Goal: Navigation & Orientation: Go to known website

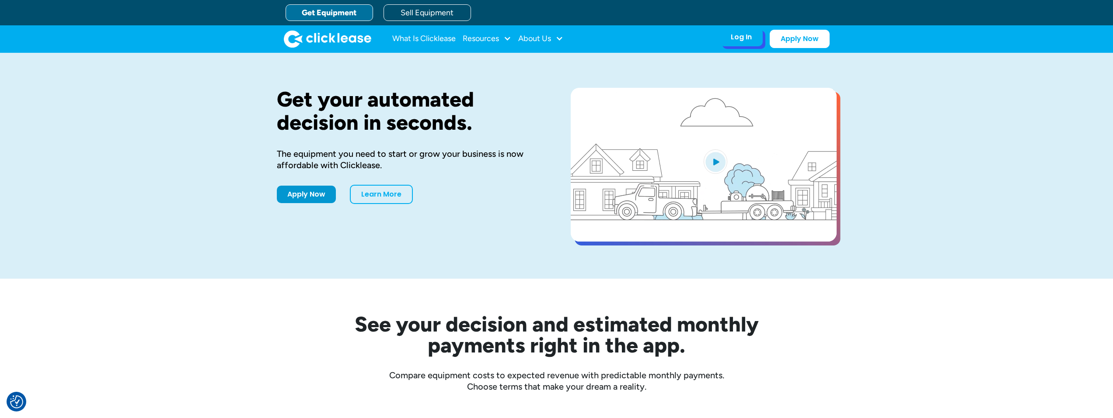
click at [746, 33] on div "Log In" at bounding box center [741, 37] width 21 height 9
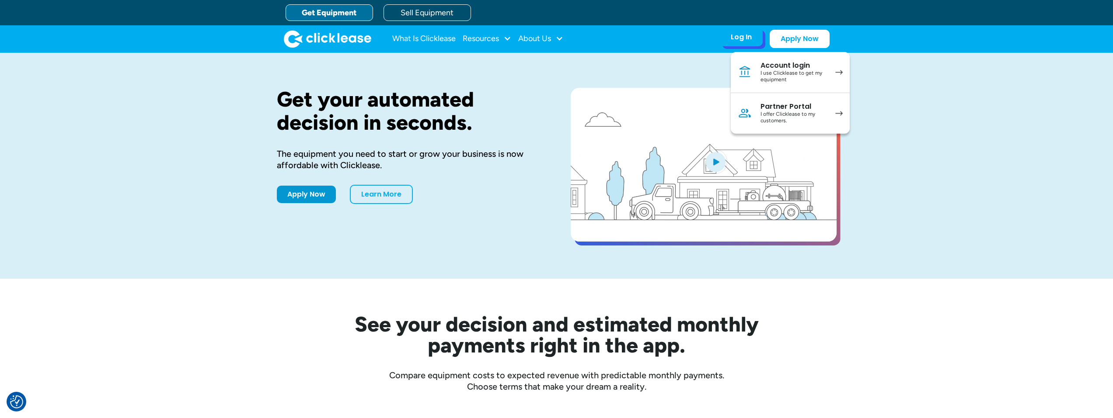
click at [772, 116] on div "I offer Clicklease to my customers." at bounding box center [793, 118] width 66 height 14
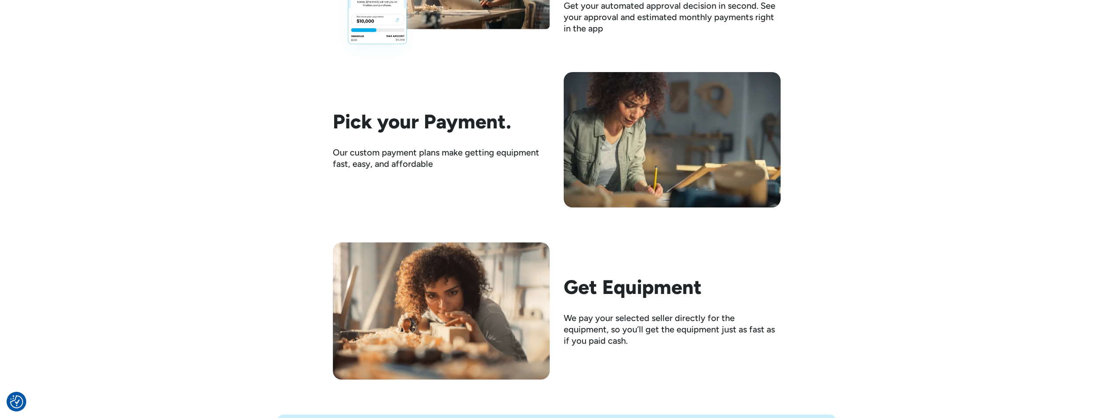
scroll to position [1487, 0]
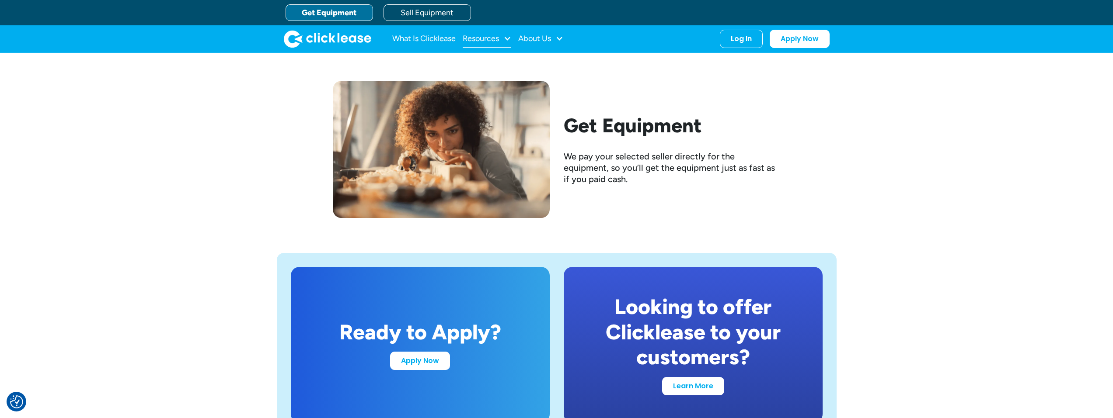
click at [506, 41] on div at bounding box center [507, 39] width 8 height 8
click at [329, 12] on link "Get Equipment" at bounding box center [329, 12] width 87 height 17
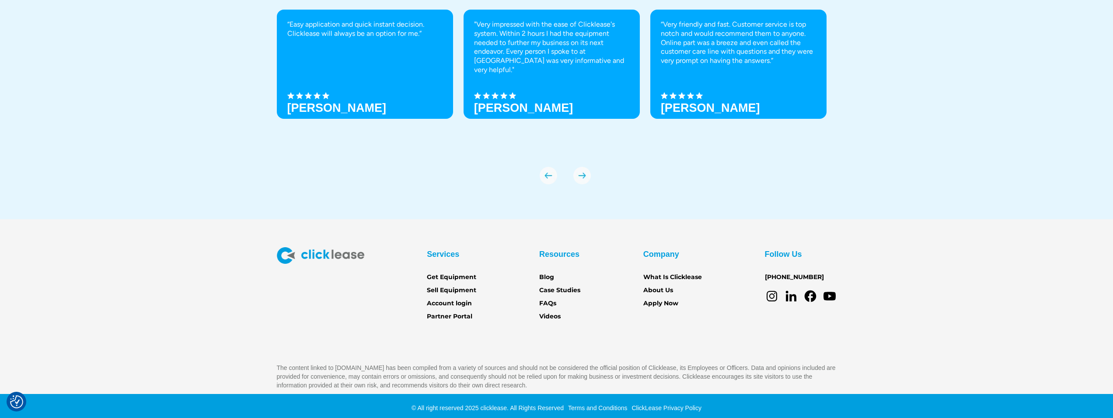
scroll to position [3141, 0]
